Goal: Information Seeking & Learning: Learn about a topic

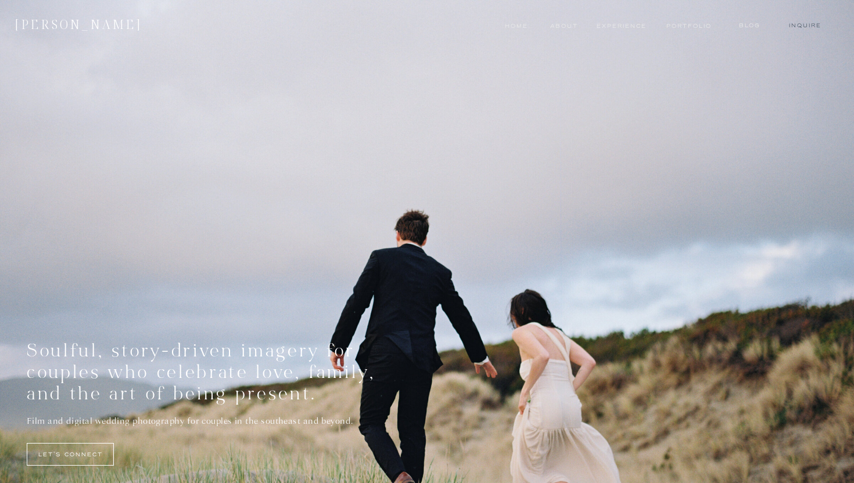
click at [813, 30] on nav "Inquire" at bounding box center [805, 25] width 41 height 9
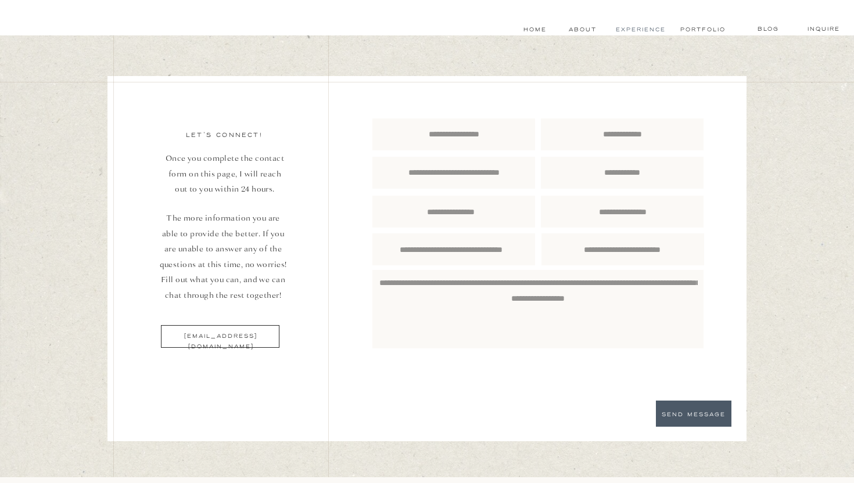
click at [642, 27] on nav "experience" at bounding box center [640, 29] width 51 height 9
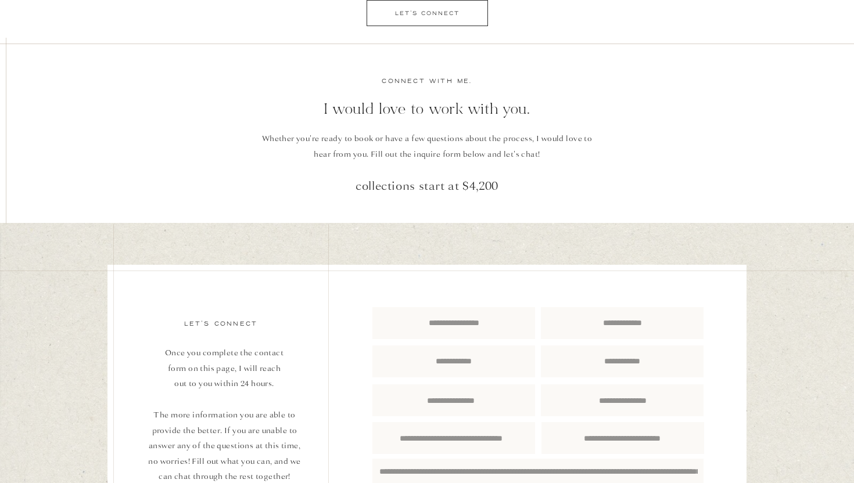
scroll to position [2365, 0]
drag, startPoint x: 501, startPoint y: 182, endPoint x: 452, endPoint y: 182, distance: 48.8
click at [452, 182] on p "collections start at $4,200" at bounding box center [427, 184] width 348 height 20
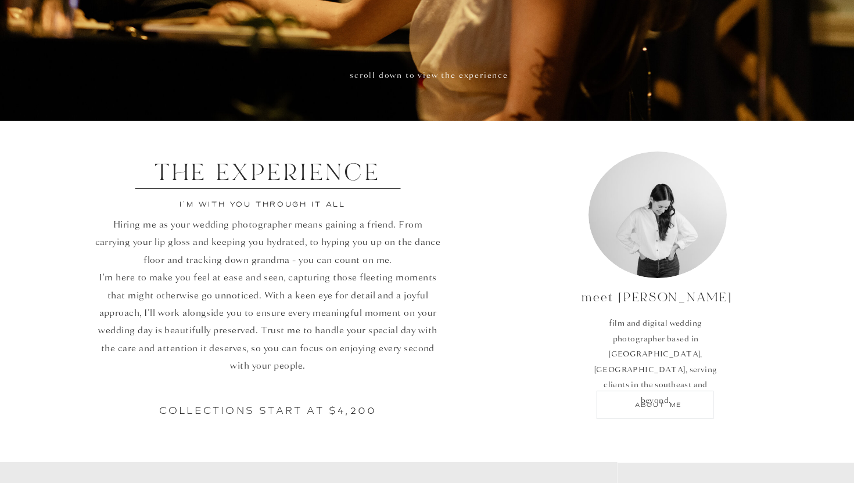
scroll to position [0, 0]
